Goal: Task Accomplishment & Management: Complete application form

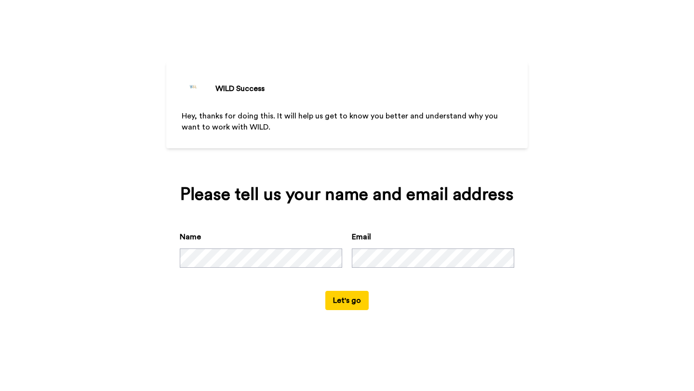
click at [358, 296] on button "Let's go" at bounding box center [346, 300] width 43 height 19
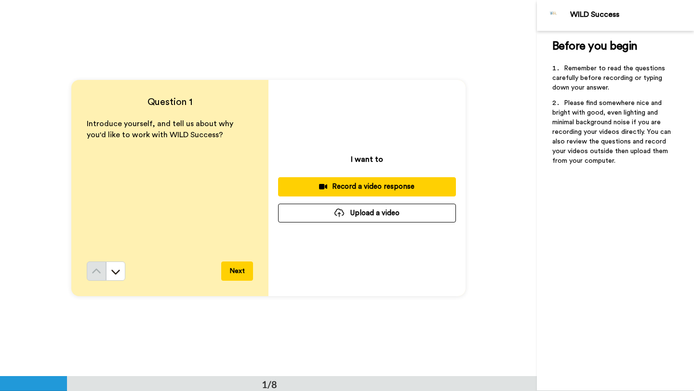
click at [355, 189] on div "Record a video response" at bounding box center [367, 187] width 162 height 10
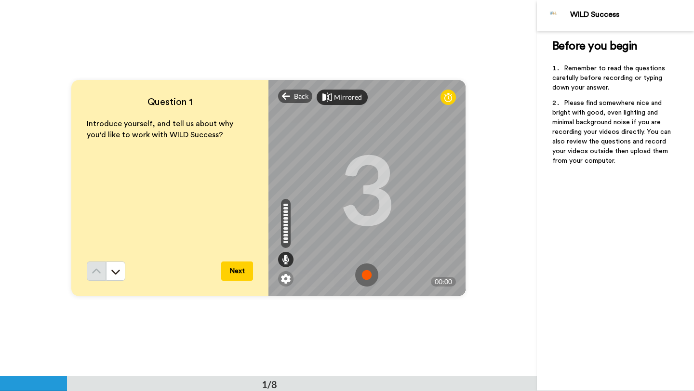
click at [346, 97] on div "Mirrored" at bounding box center [348, 98] width 28 height 10
click at [346, 97] on div "Mirror" at bounding box center [344, 98] width 21 height 10
click at [447, 98] on icon at bounding box center [448, 98] width 8 height 10
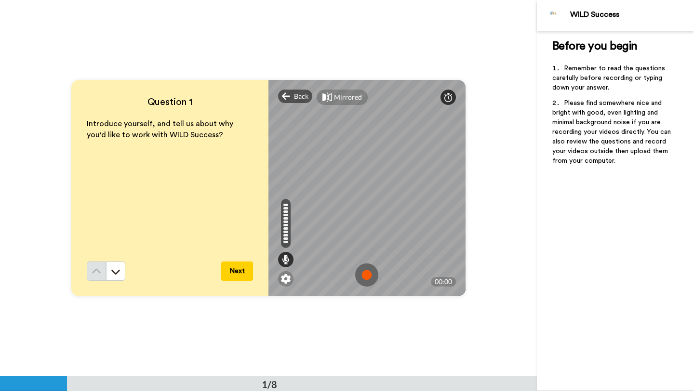
click at [447, 98] on icon at bounding box center [448, 98] width 8 height 10
click at [448, 100] on icon at bounding box center [448, 98] width 8 height 10
click at [495, 143] on div "Question 1 Introduce yourself, and tell us about why you'd like to work with WI…" at bounding box center [268, 188] width 537 height 376
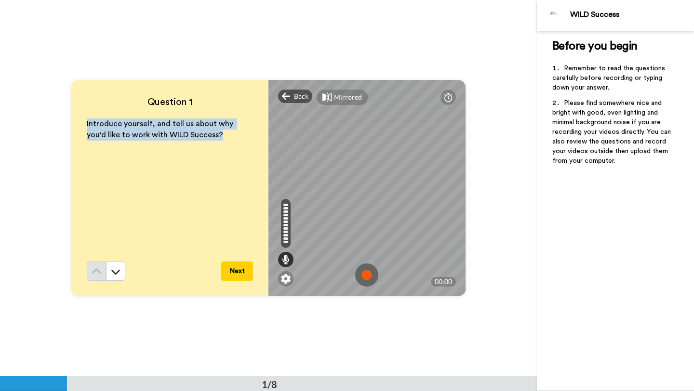
drag, startPoint x: 204, startPoint y: 139, endPoint x: 85, endPoint y: 121, distance: 120.8
click at [85, 121] on div "Question 1 Introduce yourself, and tell us about why you'd like to work with WI…" at bounding box center [169, 188] width 197 height 216
copy span "Introduce yourself, and tell us about why you'd like to work with WILD Success?"
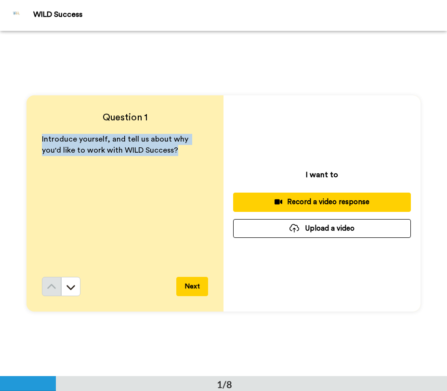
click at [319, 202] on div "Record a video response" at bounding box center [322, 202] width 162 height 10
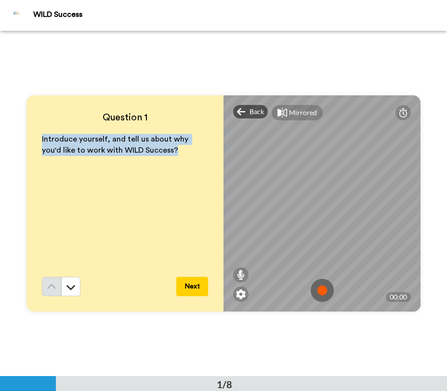
click at [323, 287] on img at bounding box center [322, 290] width 23 height 23
click at [320, 291] on img at bounding box center [322, 290] width 23 height 23
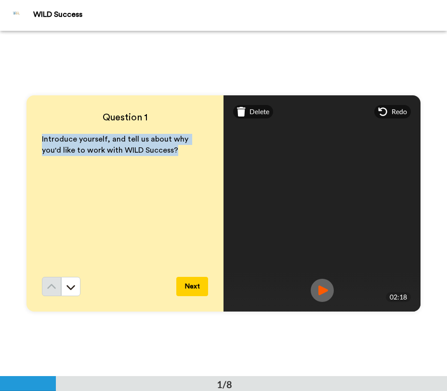
click at [329, 290] on img at bounding box center [322, 290] width 23 height 23
click at [197, 283] on button "Next" at bounding box center [192, 286] width 32 height 19
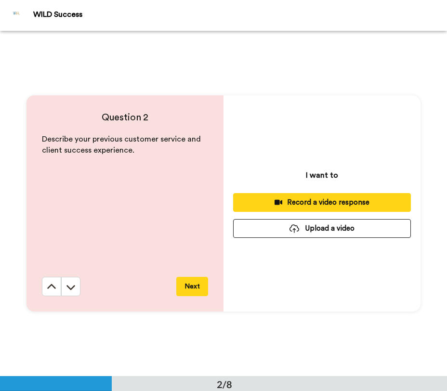
scroll to position [346, 0]
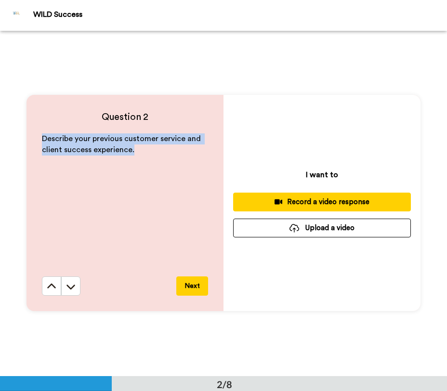
drag, startPoint x: 133, startPoint y: 156, endPoint x: 34, endPoint y: 139, distance: 100.6
click at [34, 139] on div "Question 2 Describe your previous customer service and client success experienc…" at bounding box center [125, 203] width 197 height 216
copy span "Describe your previous customer service and client success experience."
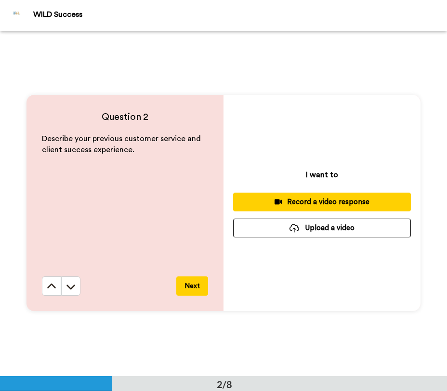
click at [280, 151] on div "I want to Record a video response Upload a video" at bounding box center [322, 203] width 197 height 216
click at [276, 204] on icon at bounding box center [279, 202] width 8 height 7
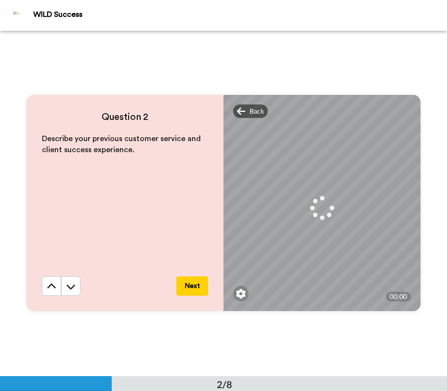
click at [375, 76] on div "Question 2 Describe your previous customer service and client success experienc…" at bounding box center [223, 203] width 447 height 346
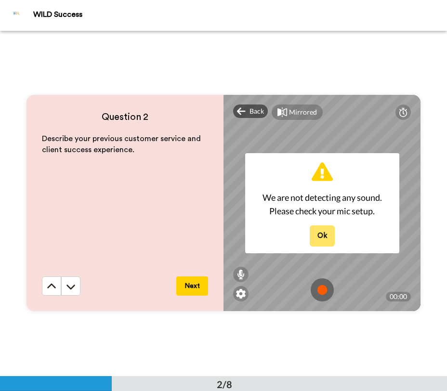
click at [327, 232] on button "Ok" at bounding box center [322, 236] width 25 height 21
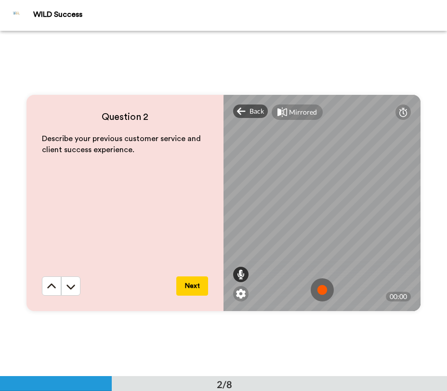
click at [239, 273] on icon at bounding box center [241, 275] width 8 height 10
click at [240, 209] on div "Mirrored Redo 00:00" at bounding box center [322, 203] width 197 height 216
click at [222, 334] on div "Question 2 Describe your previous customer service and client success experienc…" at bounding box center [223, 203] width 447 height 346
click at [265, 51] on div "Question 2 Describe your previous customer service and client success experienc…" at bounding box center [223, 203] width 447 height 346
click at [320, 294] on img at bounding box center [322, 290] width 23 height 23
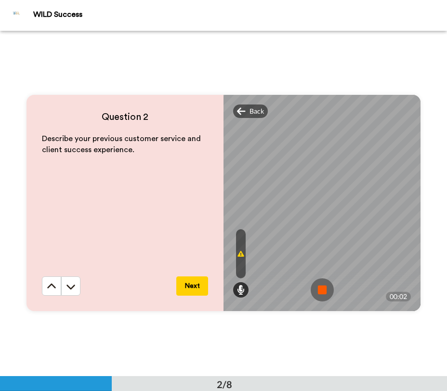
click at [320, 294] on img at bounding box center [322, 290] width 23 height 23
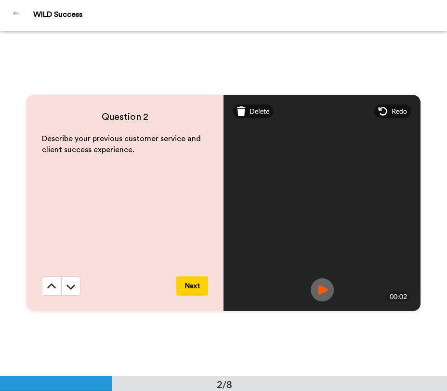
click at [320, 293] on img at bounding box center [322, 290] width 23 height 23
click at [319, 291] on img at bounding box center [322, 290] width 23 height 23
click at [328, 290] on img at bounding box center [322, 290] width 23 height 23
click at [263, 114] on span "Delete" at bounding box center [260, 112] width 20 height 10
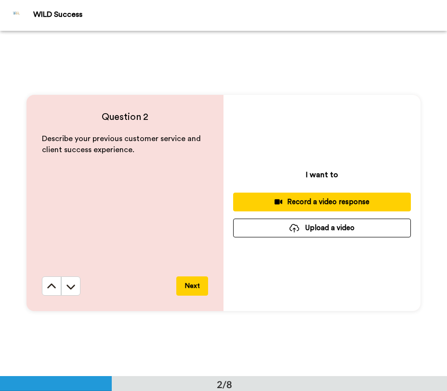
click at [304, 202] on div "Record a video response" at bounding box center [322, 202] width 162 height 10
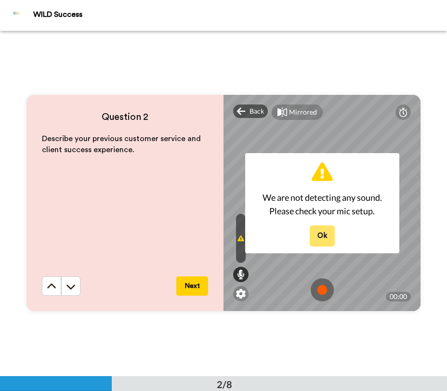
click at [325, 230] on button "Ok" at bounding box center [322, 236] width 25 height 21
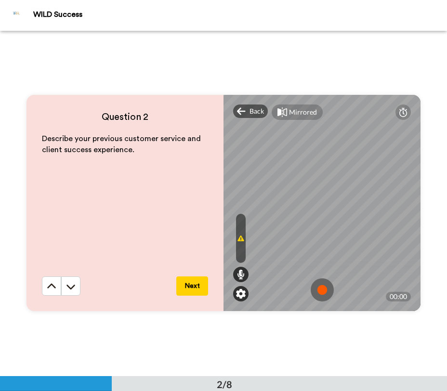
click at [247, 291] on div at bounding box center [240, 293] width 15 height 15
click at [241, 293] on img at bounding box center [241, 294] width 10 height 10
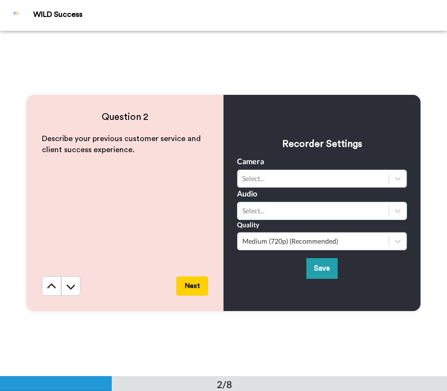
click at [278, 211] on div "Select..." at bounding box center [313, 211] width 142 height 10
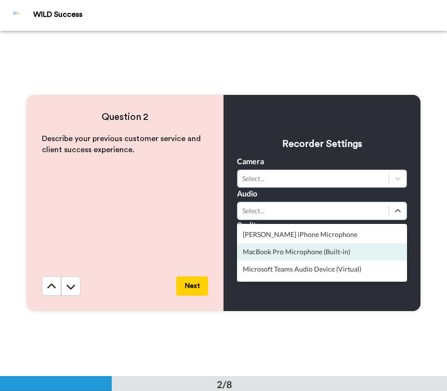
click at [289, 253] on div "MacBook Pro Microphone (Built-in)" at bounding box center [322, 251] width 170 height 17
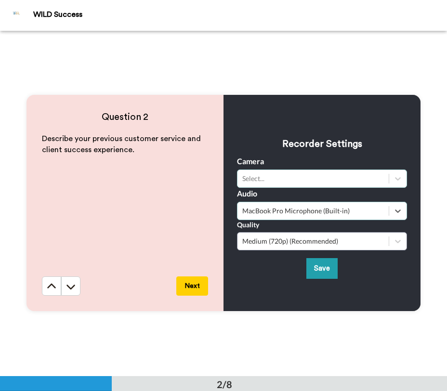
click at [285, 172] on div "Select..." at bounding box center [322, 179] width 170 height 18
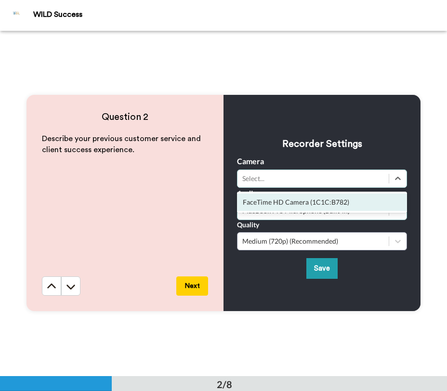
click at [285, 203] on div "FaceTime HD Camera (1C1C:B782)" at bounding box center [322, 202] width 170 height 17
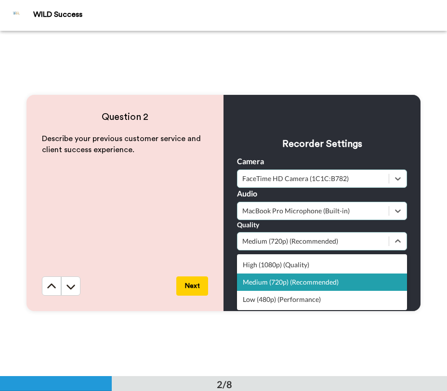
click at [317, 246] on div "Medium (720p) (Recommended)" at bounding box center [313, 242] width 151 height 12
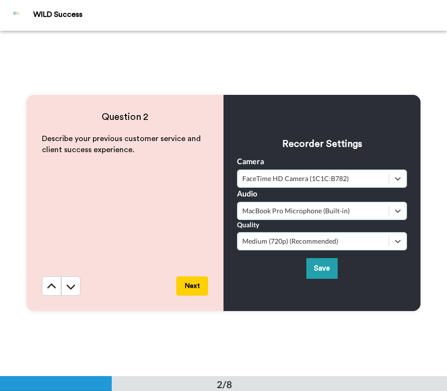
click at [317, 246] on div "Medium (720p) (Recommended)" at bounding box center [313, 242] width 151 height 12
click at [320, 268] on button "Save" at bounding box center [321, 268] width 31 height 21
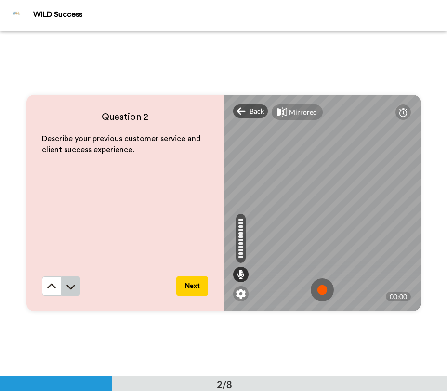
click at [69, 293] on button at bounding box center [70, 286] width 19 height 19
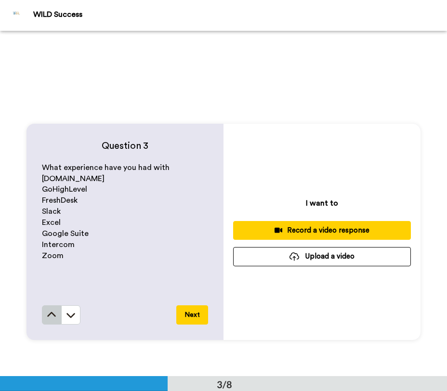
click at [53, 318] on icon at bounding box center [52, 315] width 10 height 10
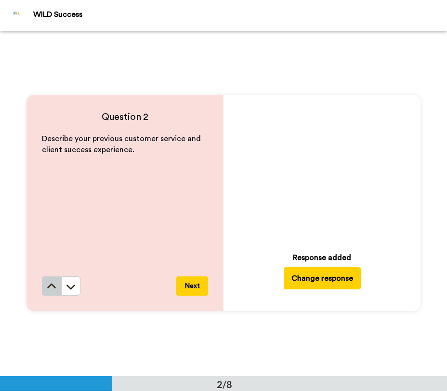
click at [50, 284] on icon at bounding box center [51, 286] width 9 height 5
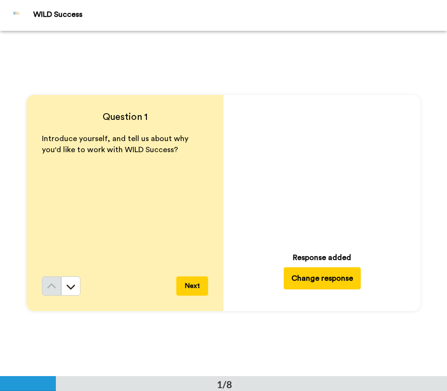
scroll to position [0, 0]
click at [324, 174] on icon at bounding box center [322, 171] width 26 height 26
click at [68, 286] on icon at bounding box center [71, 287] width 9 height 5
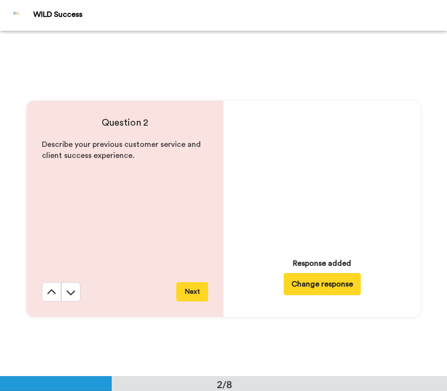
scroll to position [346, 0]
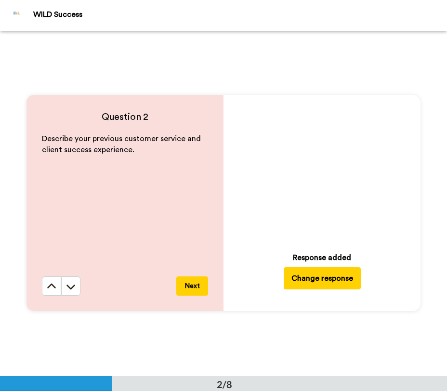
click at [320, 284] on button "Change response" at bounding box center [322, 278] width 77 height 22
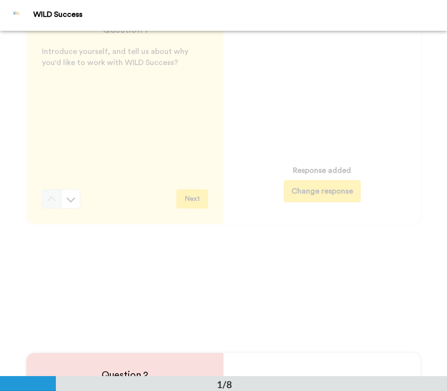
scroll to position [0, 0]
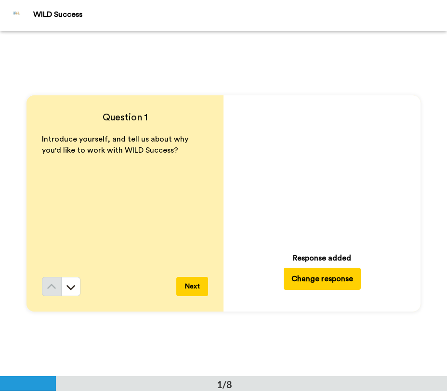
click at [199, 282] on button "Next" at bounding box center [192, 286] width 32 height 19
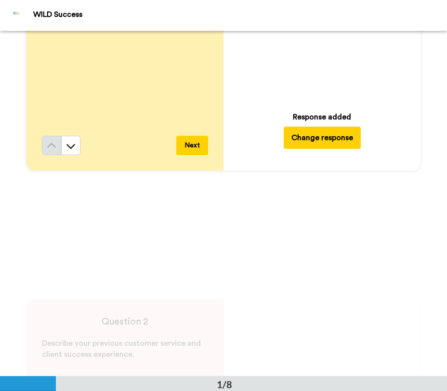
scroll to position [43, 0]
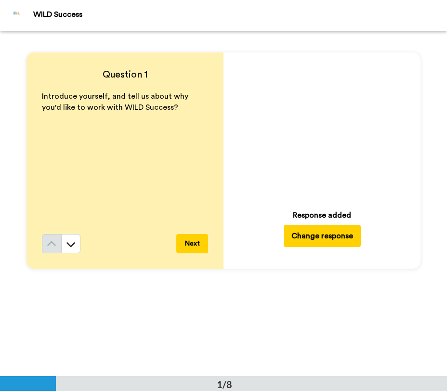
click at [307, 122] on video at bounding box center [322, 127] width 135 height 135
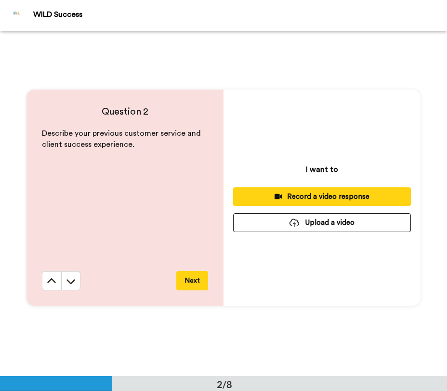
scroll to position [352, 0]
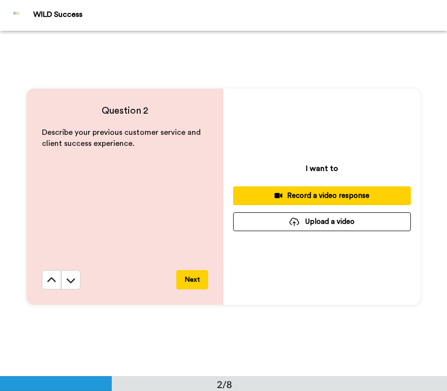
click at [301, 194] on div "Record a video response" at bounding box center [322, 196] width 162 height 10
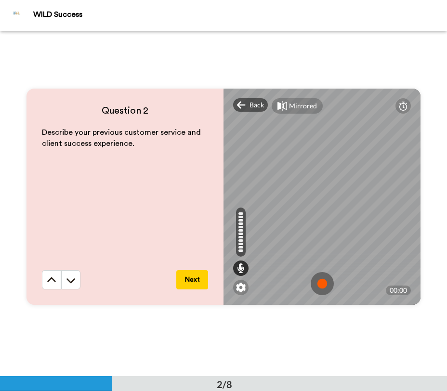
click at [321, 279] on img at bounding box center [322, 283] width 23 height 23
click at [324, 279] on img at bounding box center [322, 283] width 23 height 23
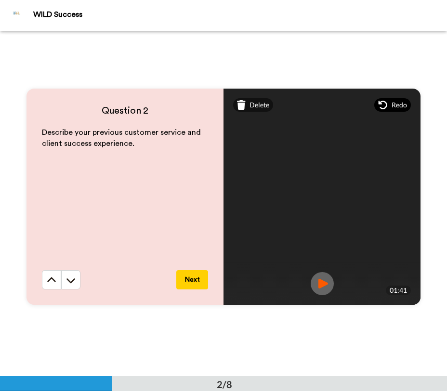
click at [403, 103] on span "Redo" at bounding box center [399, 105] width 15 height 10
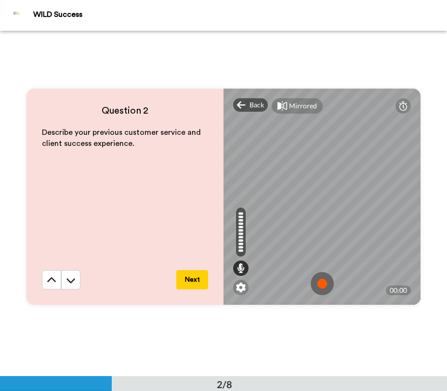
click at [328, 289] on img at bounding box center [322, 283] width 23 height 23
click at [321, 289] on img at bounding box center [322, 283] width 23 height 23
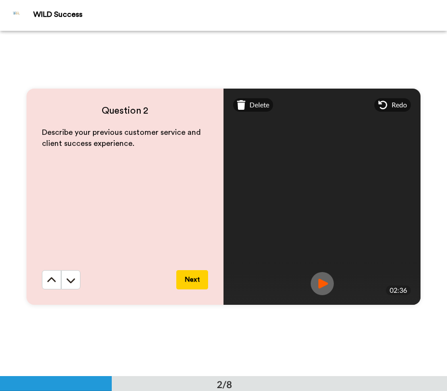
click at [197, 281] on button "Next" at bounding box center [192, 279] width 32 height 19
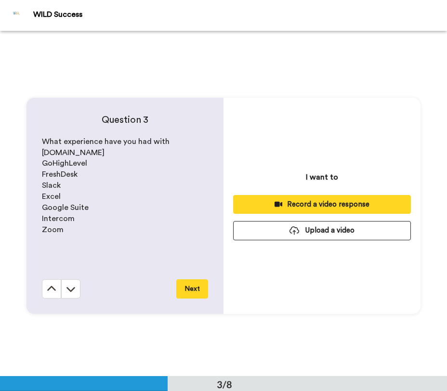
scroll to position [692, 0]
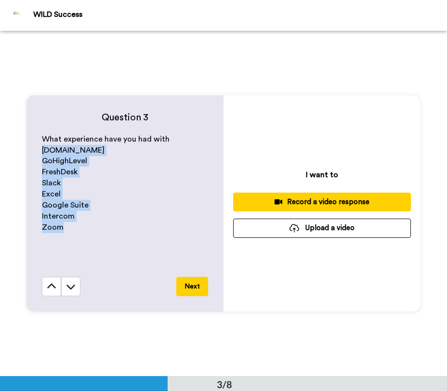
drag, startPoint x: 65, startPoint y: 226, endPoint x: 37, endPoint y: 149, distance: 82.0
click at [37, 149] on div "Question 3 What experience have you had with [DOMAIN_NAME] GoHighLevel FreshDes…" at bounding box center [125, 203] width 197 height 216
copy div "[DOMAIN_NAME] GoHighLevel FreshDesk Slack Excel Google Suite Intercom Zoom"
click at [252, 198] on div "Record a video response" at bounding box center [322, 202] width 162 height 10
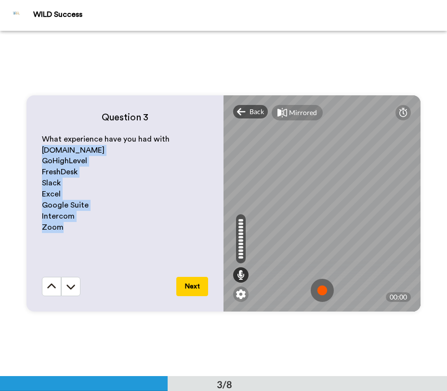
click at [321, 297] on img at bounding box center [322, 290] width 23 height 23
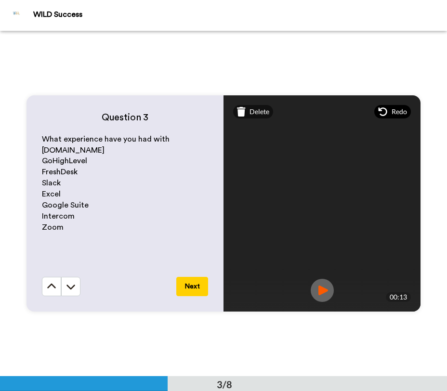
click at [386, 113] on icon at bounding box center [383, 111] width 9 height 9
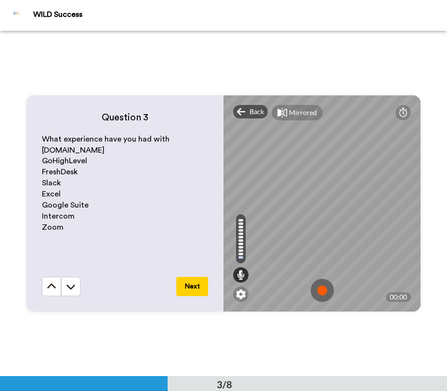
click at [324, 292] on img at bounding box center [322, 290] width 23 height 23
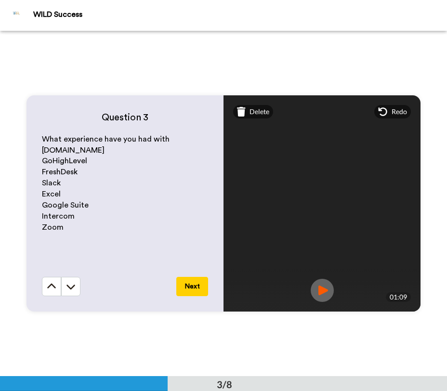
click at [197, 285] on button "Next" at bounding box center [192, 286] width 32 height 19
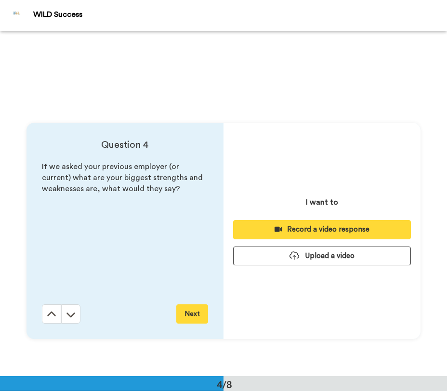
scroll to position [1037, 0]
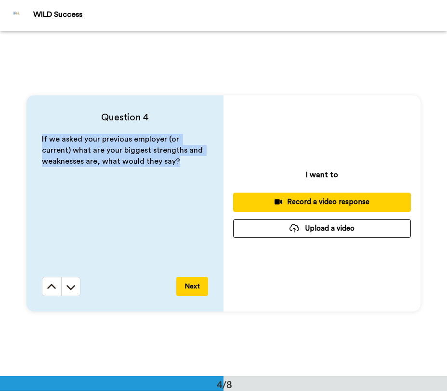
drag, startPoint x: 174, startPoint y: 164, endPoint x: 28, endPoint y: 135, distance: 148.3
click at [28, 135] on div "Question 4 If we asked your previous employer (or current) what are your bigges…" at bounding box center [125, 203] width 197 height 216
copy span "If we asked your previous employer (or current) what are your biggest strengths…"
click at [276, 201] on icon at bounding box center [279, 202] width 8 height 5
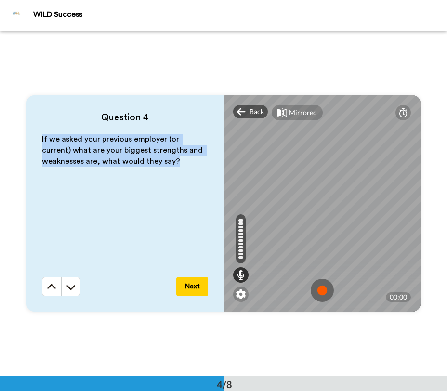
click at [322, 295] on img at bounding box center [322, 290] width 23 height 23
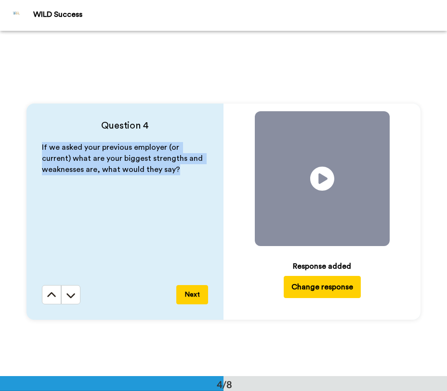
scroll to position [1032, 0]
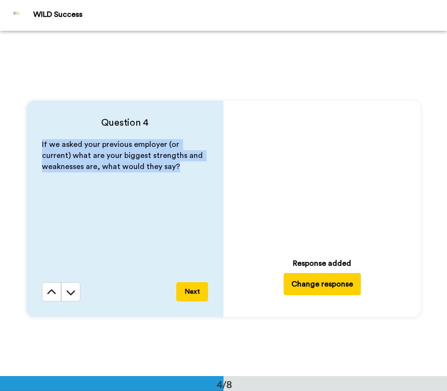
click at [337, 280] on button "Change response" at bounding box center [322, 284] width 77 height 22
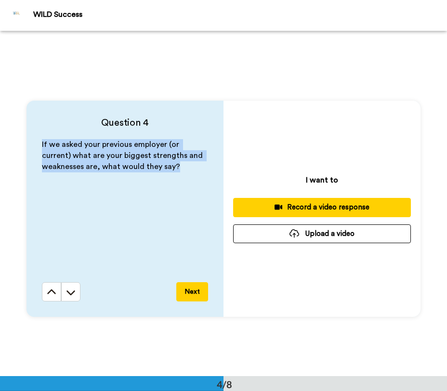
click at [328, 211] on div "Record a video response" at bounding box center [322, 207] width 162 height 10
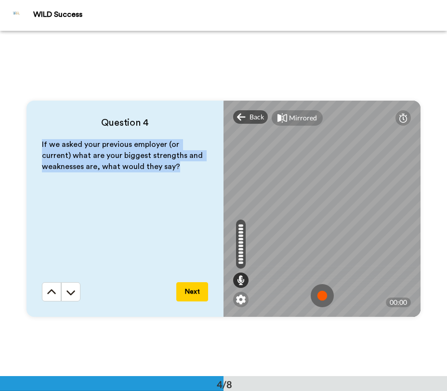
click at [321, 293] on img at bounding box center [322, 295] width 23 height 23
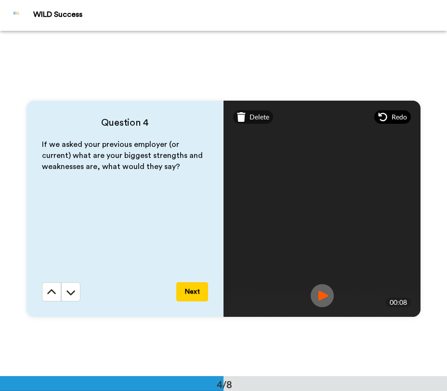
click at [392, 118] on span "Redo" at bounding box center [399, 117] width 15 height 10
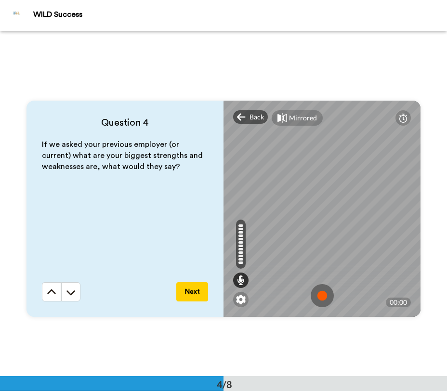
click at [318, 294] on img at bounding box center [322, 295] width 23 height 23
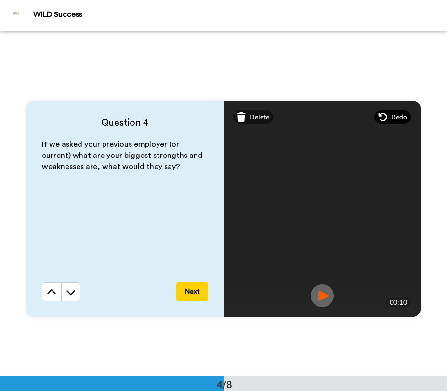
click at [391, 117] on div "Redo" at bounding box center [392, 116] width 37 height 13
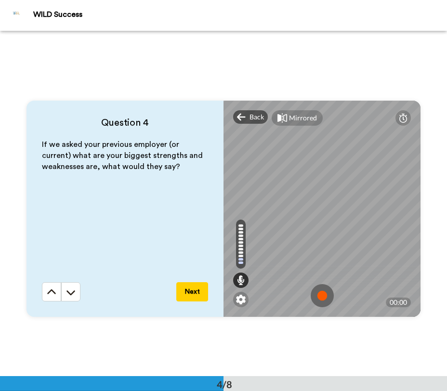
click at [325, 292] on img at bounding box center [322, 295] width 23 height 23
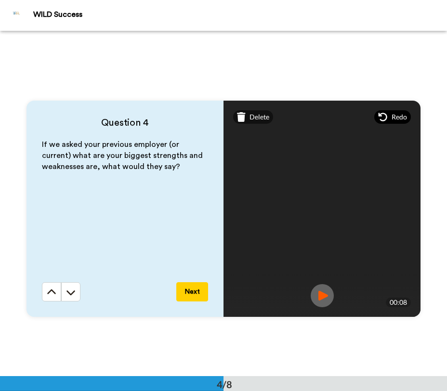
click at [400, 119] on span "Redo" at bounding box center [399, 117] width 15 height 10
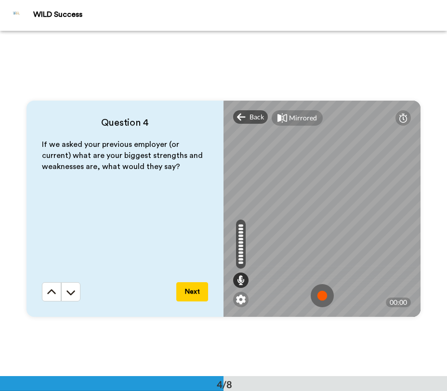
click at [323, 294] on img at bounding box center [322, 295] width 23 height 23
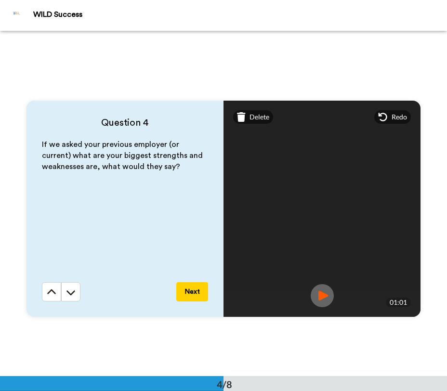
click at [203, 291] on button "Next" at bounding box center [192, 291] width 32 height 19
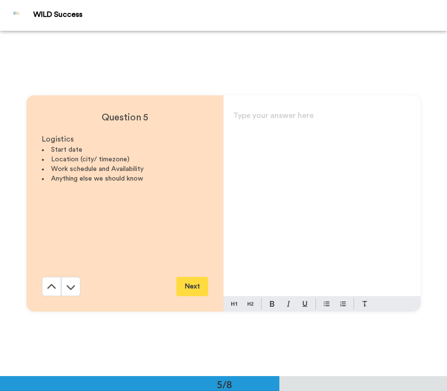
scroll to position [1383, 0]
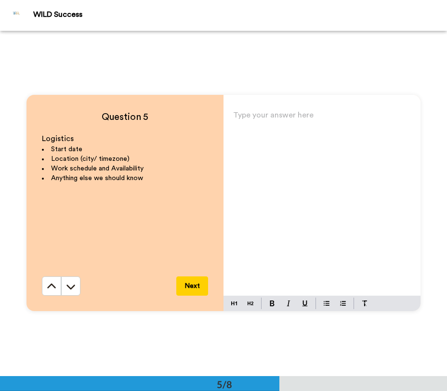
click at [147, 186] on div "Logistics Start date Location (city/ timezone) Work schedule and Availability A…" at bounding box center [125, 204] width 166 height 143
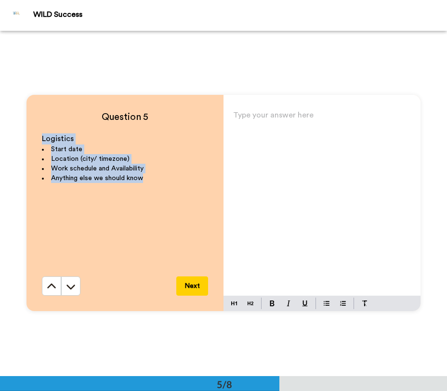
drag, startPoint x: 147, startPoint y: 184, endPoint x: 28, endPoint y: 133, distance: 128.7
click at [28, 133] on div "Question 5 Logistics Start date Location (city/ timezone) Work schedule and Ava…" at bounding box center [125, 203] width 197 height 216
copy div "Logistics Start date Location (city/ timezone) Work schedule and Availability A…"
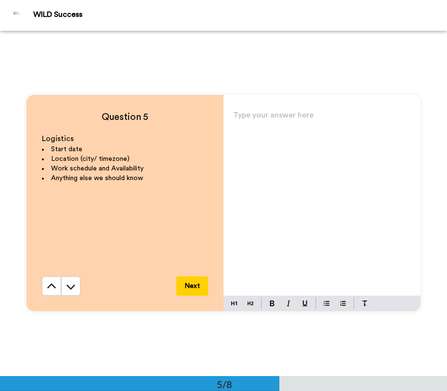
click at [255, 115] on p "Type your answer here ﻿" at bounding box center [322, 118] width 178 height 13
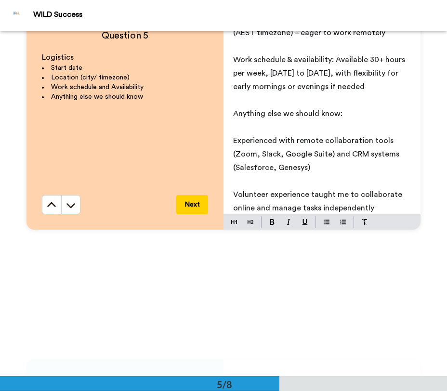
scroll to position [55, 0]
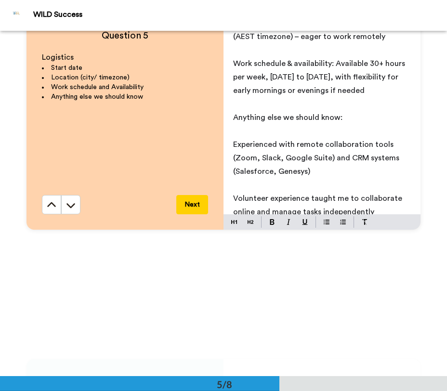
click at [253, 141] on span "Experienced with remote collaboration tools (Zoom, Slack, Google Suite) and CRM…" at bounding box center [317, 158] width 168 height 35
click at [238, 124] on p "﻿" at bounding box center [322, 130] width 178 height 13
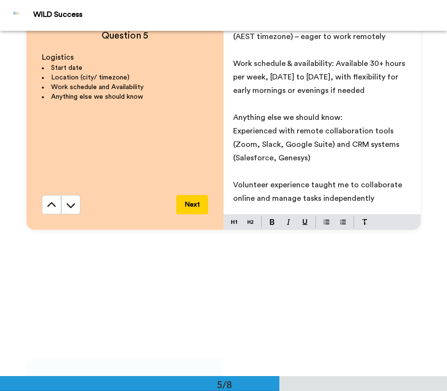
scroll to position [0, 0]
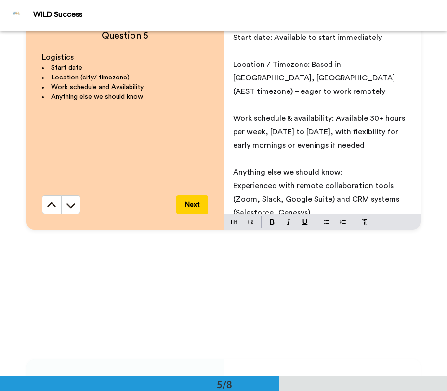
click at [250, 98] on p "﻿" at bounding box center [322, 104] width 178 height 13
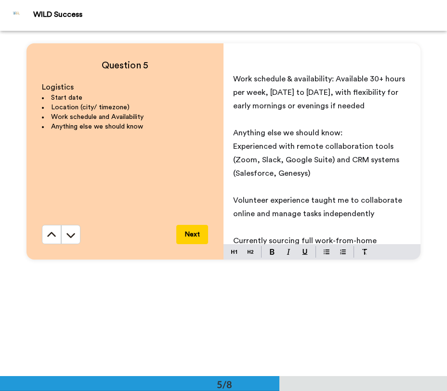
scroll to position [90, 0]
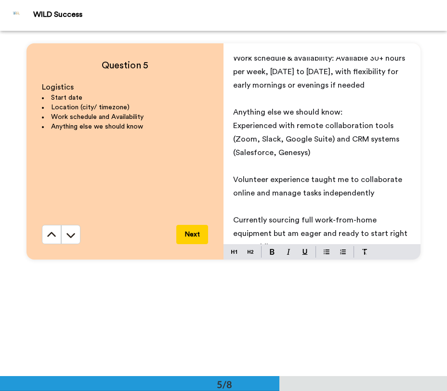
click at [252, 160] on p "﻿" at bounding box center [322, 166] width 178 height 13
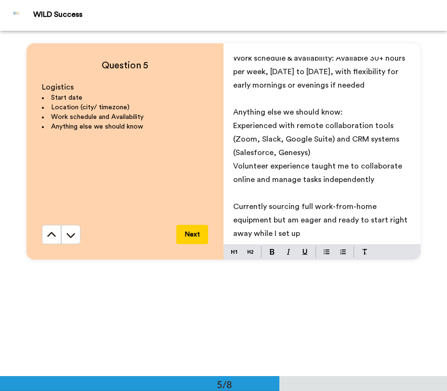
scroll to position [77, 0]
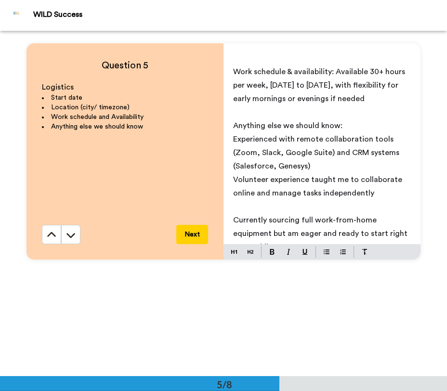
click at [257, 213] on p "Currently sourcing full work-from-home equipment but am eager and ready to star…" at bounding box center [322, 233] width 178 height 40
click at [244, 200] on p "﻿" at bounding box center [322, 206] width 178 height 13
drag, startPoint x: 300, startPoint y: 207, endPoint x: 223, endPoint y: 207, distance: 77.1
click at [224, 207] on div "Start date: Available to start immediately ﻿ Location / Timezone: Based in [GEO…" at bounding box center [322, 150] width 197 height 187
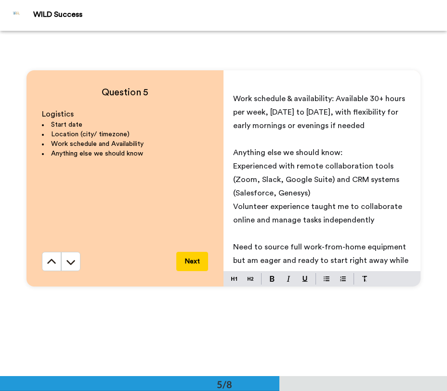
click at [200, 252] on button "Next" at bounding box center [192, 261] width 32 height 19
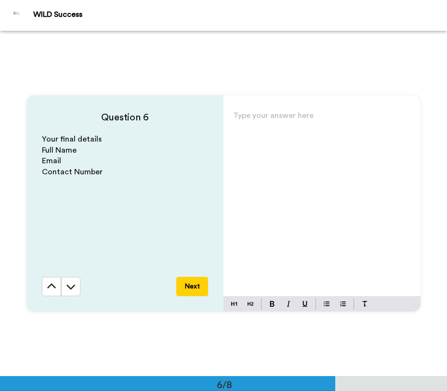
scroll to position [1729, 0]
click at [270, 136] on div "Type your answer here ﻿" at bounding box center [322, 202] width 197 height 187
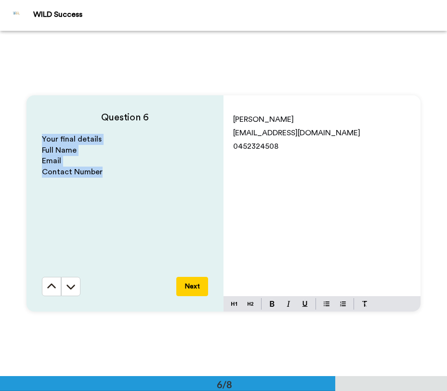
drag, startPoint x: 109, startPoint y: 174, endPoint x: 27, endPoint y: 140, distance: 88.8
click at [27, 140] on div "Question 6 Your final details Full Name Email Contact Number Next" at bounding box center [125, 203] width 197 height 216
copy div "Your final details Full Name Email Contact Number"
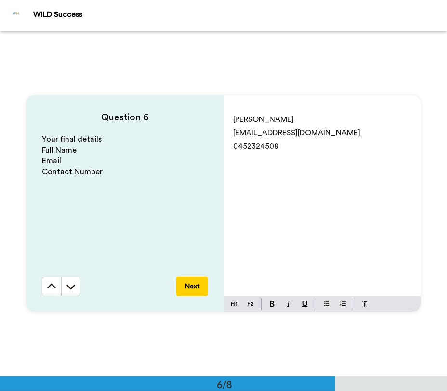
click at [289, 147] on p "0452324508" at bounding box center [322, 146] width 178 height 13
click at [273, 156] on p "LinkedIn:" at bounding box center [322, 159] width 178 height 13
click at [318, 160] on span "LinkedIn: [DOMAIN_NAME][URL]" at bounding box center [289, 160] width 113 height 8
click at [197, 286] on button "Next" at bounding box center [192, 286] width 32 height 19
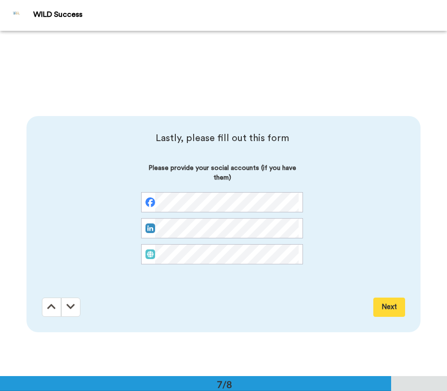
scroll to position [2074, 0]
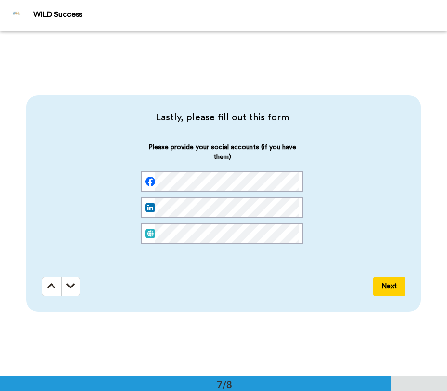
click at [387, 291] on button "Next" at bounding box center [389, 286] width 32 height 19
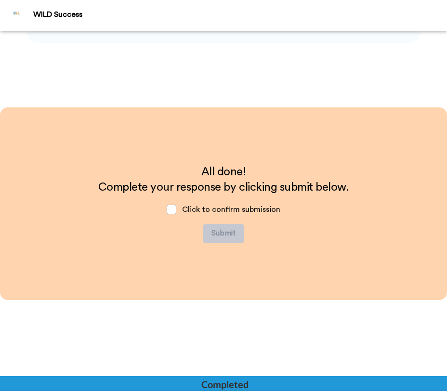
scroll to position [2343, 0]
click at [186, 205] on span "Click to confirm submission" at bounding box center [231, 209] width 98 height 8
click at [177, 206] on div "Click to confirm submission" at bounding box center [223, 209] width 129 height 29
click at [172, 211] on span at bounding box center [172, 209] width 10 height 10
click at [227, 231] on button "Submit" at bounding box center [223, 233] width 40 height 19
